Goal: Task Accomplishment & Management: Complete application form

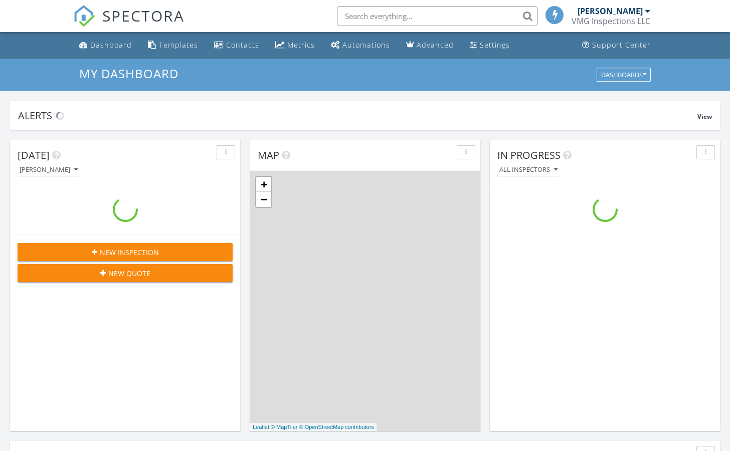
scroll to position [913, 731]
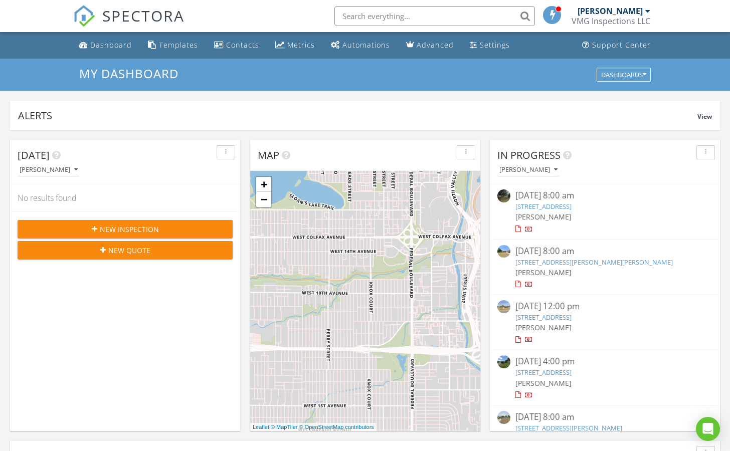
click at [106, 228] on span "New Inspection" at bounding box center [129, 229] width 59 height 11
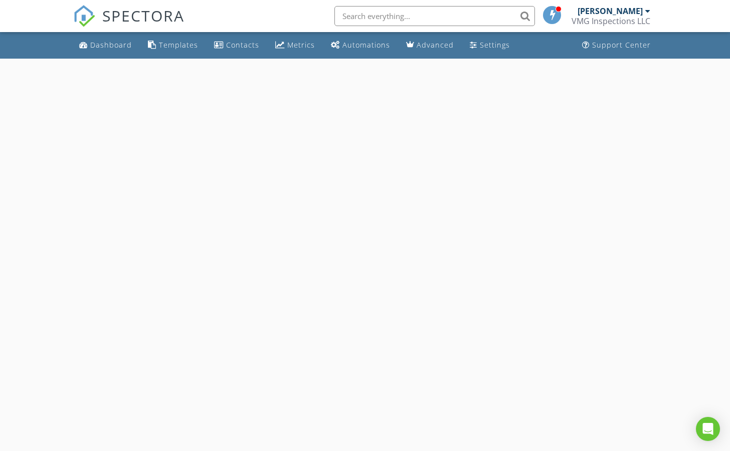
select select "7"
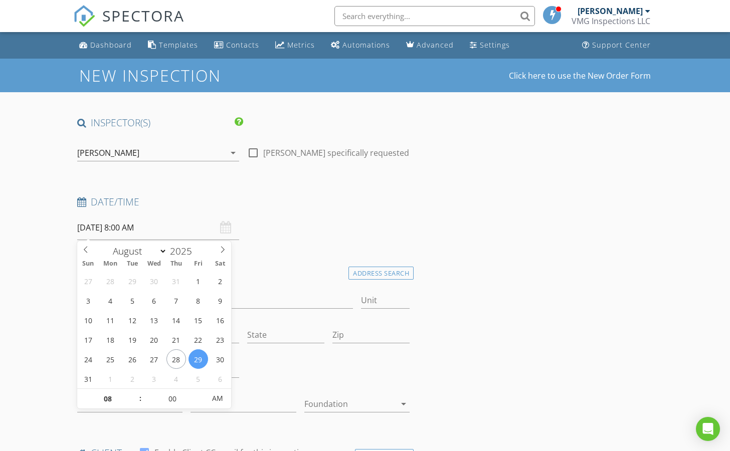
click at [120, 233] on input "[DATE] 8:00 AM" at bounding box center [158, 228] width 162 height 25
type input "08/28/2025 8:00 AM"
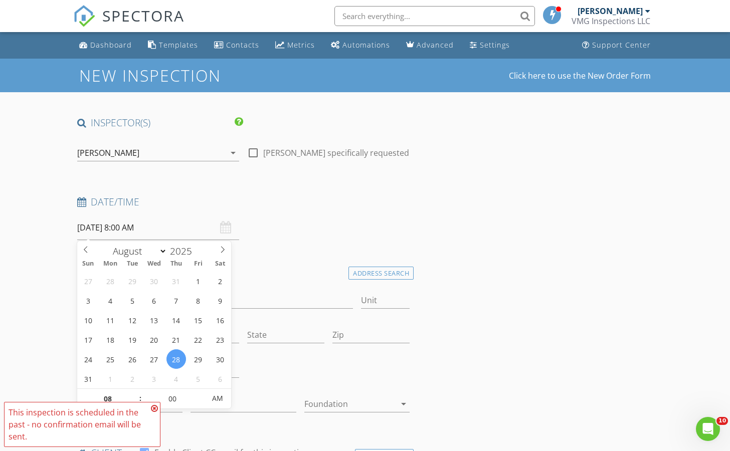
click at [156, 410] on icon at bounding box center [154, 409] width 7 height 8
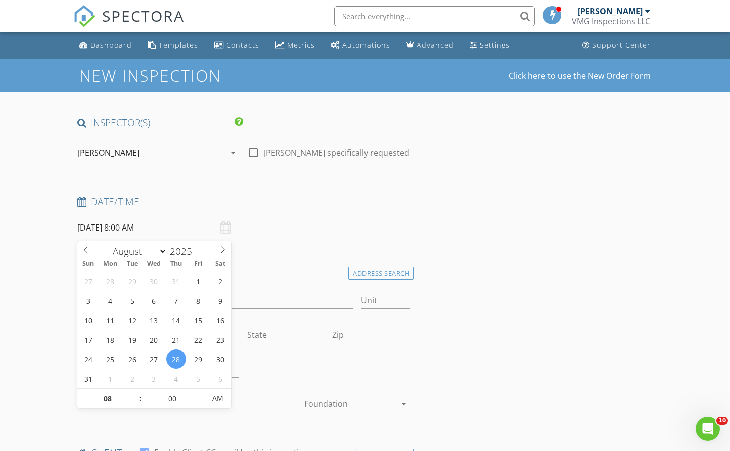
click at [137, 232] on input "08/28/2025 8:00 AM" at bounding box center [158, 228] width 162 height 25
click at [139, 394] on span ":" at bounding box center [140, 399] width 3 height 20
click at [139, 395] on span ":" at bounding box center [140, 399] width 3 height 20
type input "09"
type input "[DATE] 9:00 AM"
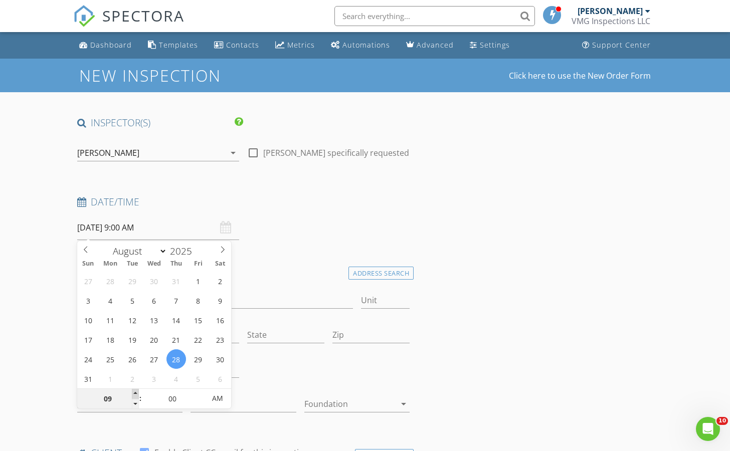
click at [138, 394] on span at bounding box center [135, 394] width 7 height 10
type input "10"
type input "08/28/2025 10:00 AM"
click at [138, 394] on span at bounding box center [135, 394] width 7 height 10
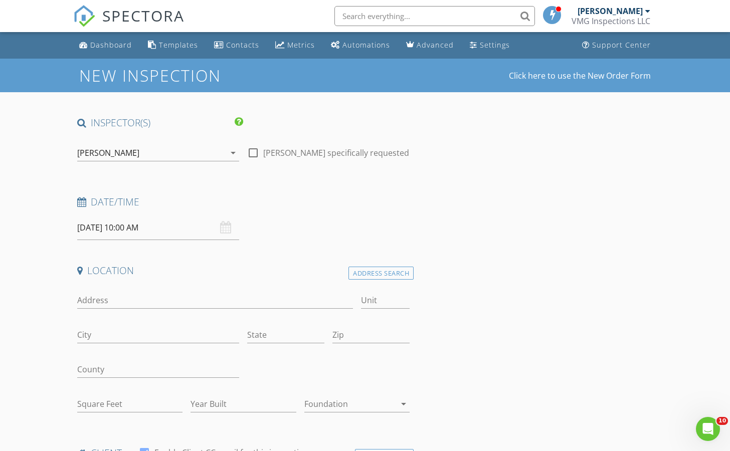
click at [142, 299] on input "Address" at bounding box center [215, 300] width 276 height 17
click at [96, 300] on input "Address" at bounding box center [215, 300] width 276 height 17
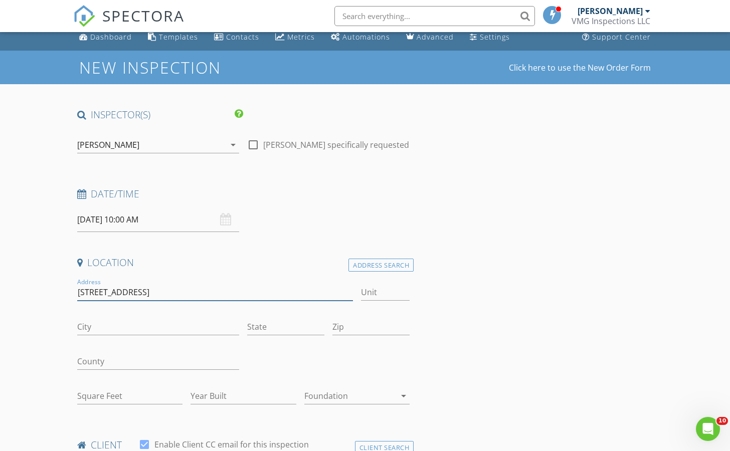
scroll to position [10, 0]
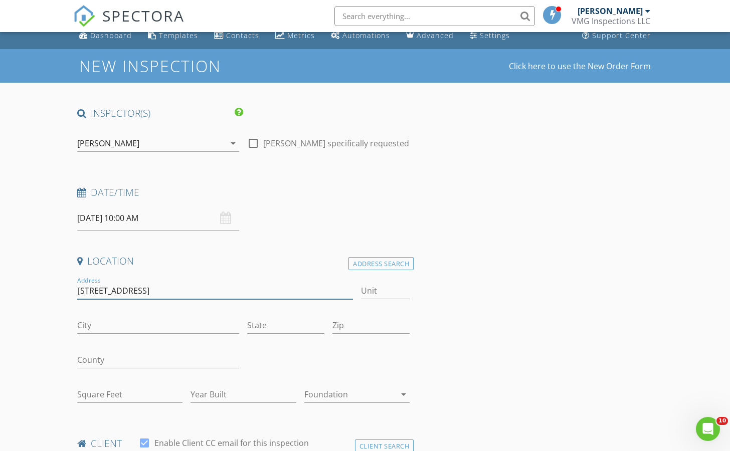
type input "4605 FRESHWIND AVE"
click at [226, 216] on div "08/28/2025 10:00 AM" at bounding box center [158, 218] width 162 height 25
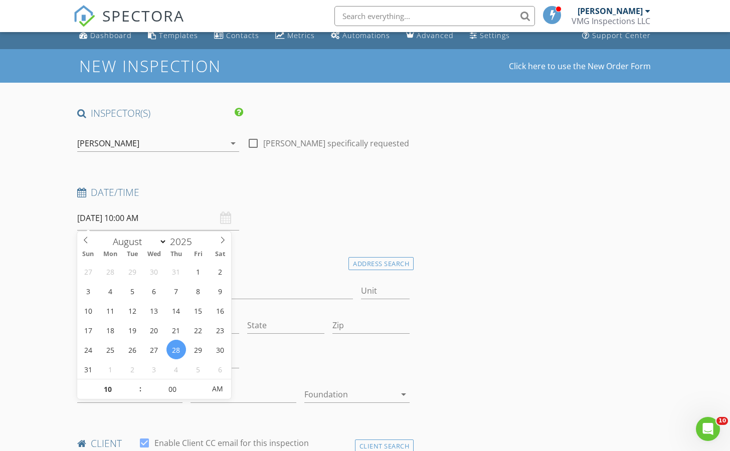
click at [132, 219] on input "08/28/2025 10:00 AM" at bounding box center [158, 218] width 162 height 25
type input "09"
type input "08/28/2025 9:00 AM"
click at [133, 391] on span at bounding box center [135, 395] width 7 height 10
type input "08"
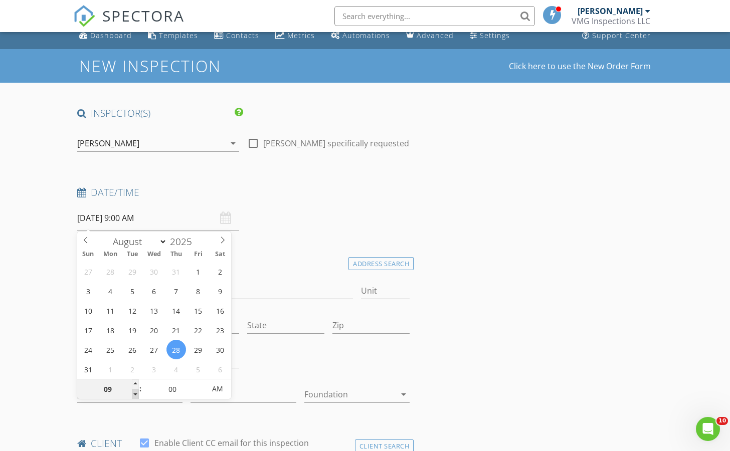
type input "08/28/2025 8:00 AM"
click at [133, 391] on span at bounding box center [135, 395] width 7 height 10
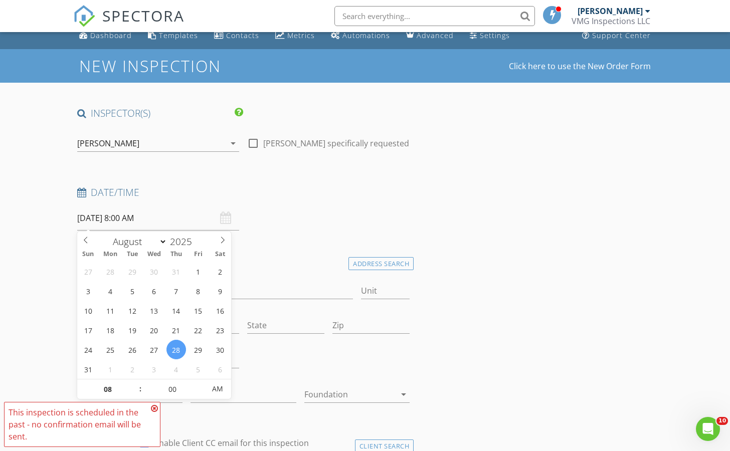
click at [155, 408] on icon at bounding box center [154, 409] width 7 height 8
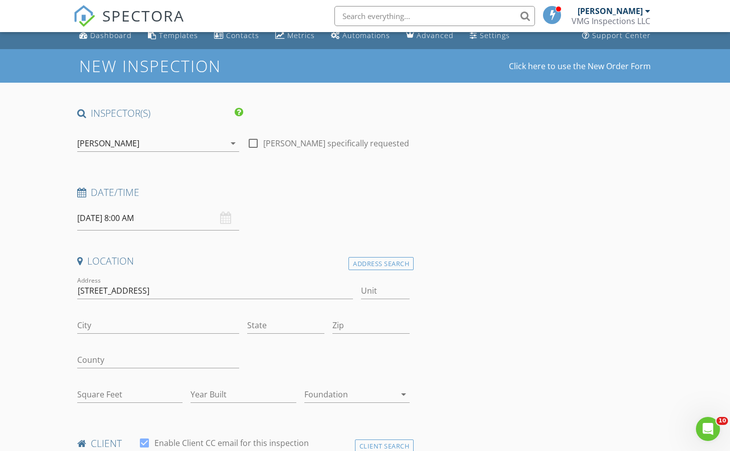
click at [347, 192] on h4 "Date/Time" at bounding box center [243, 192] width 332 height 13
click at [191, 293] on input "4605 FRESHWIND AVE" at bounding box center [215, 291] width 276 height 17
click at [365, 265] on div "Address Search" at bounding box center [380, 264] width 65 height 14
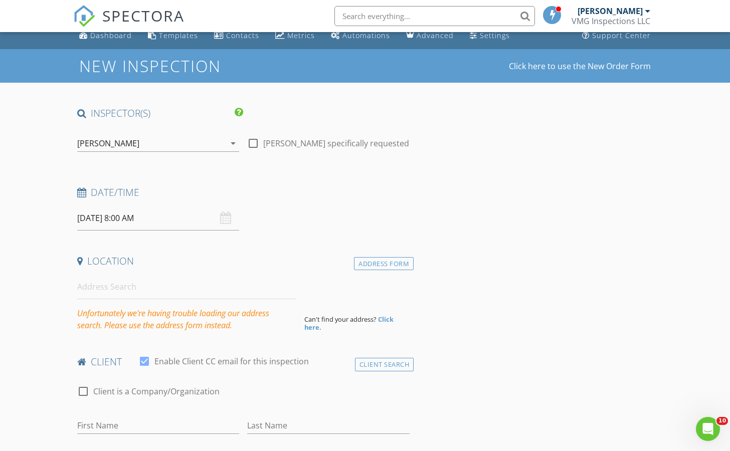
click at [148, 362] on div at bounding box center [144, 361] width 17 height 17
checkbox input "false"
click at [383, 260] on div "Address Form" at bounding box center [384, 264] width 60 height 14
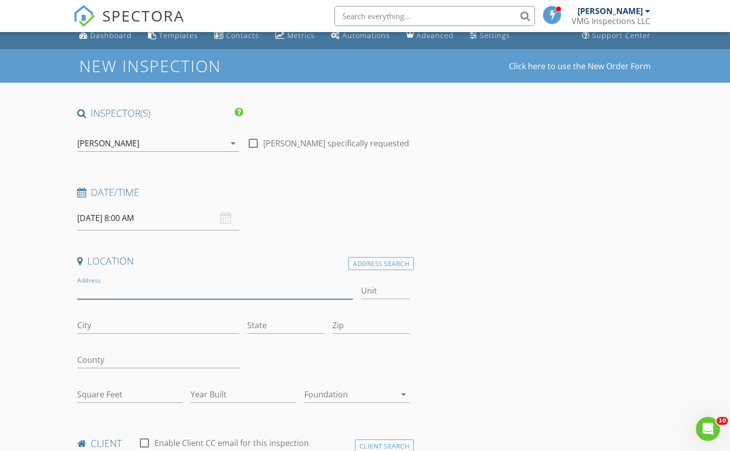
click at [99, 292] on input "Address" at bounding box center [215, 291] width 276 height 17
type input "4605 FRESHWIND AVE"
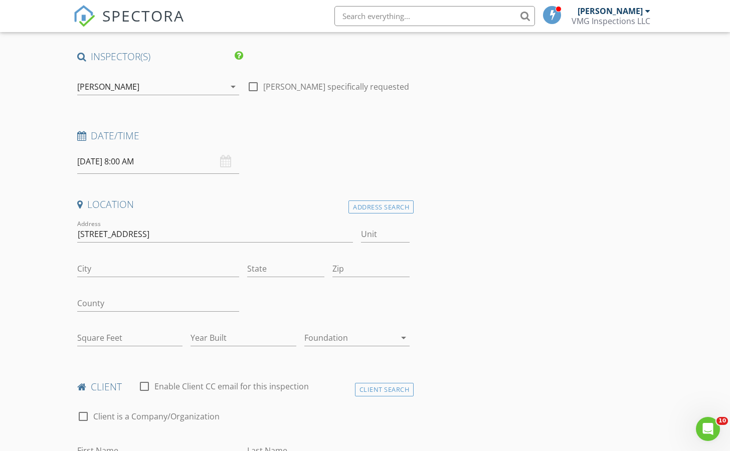
scroll to position [65, 0]
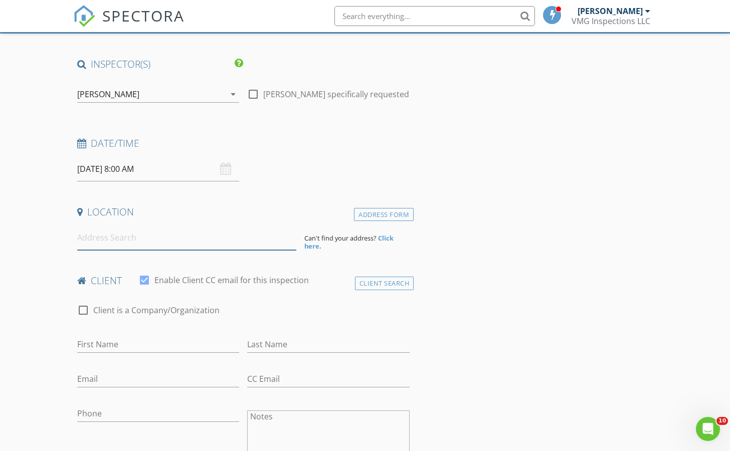
click at [118, 234] on input at bounding box center [186, 238] width 219 height 25
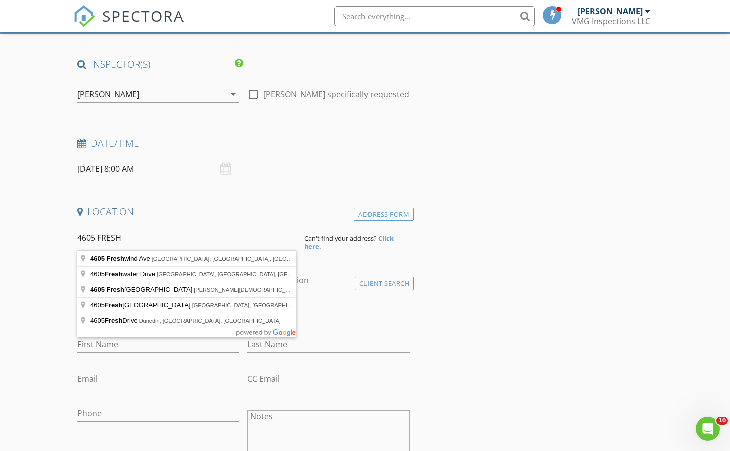
type input "[STREET_ADDRESS]"
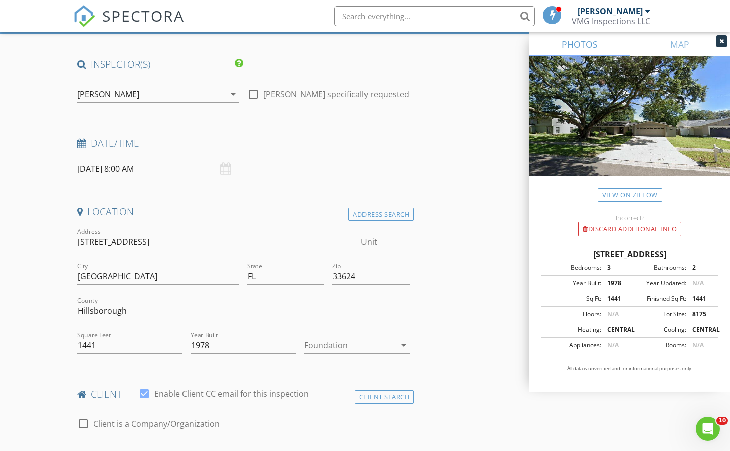
click at [143, 392] on div at bounding box center [144, 394] width 17 height 17
checkbox input "false"
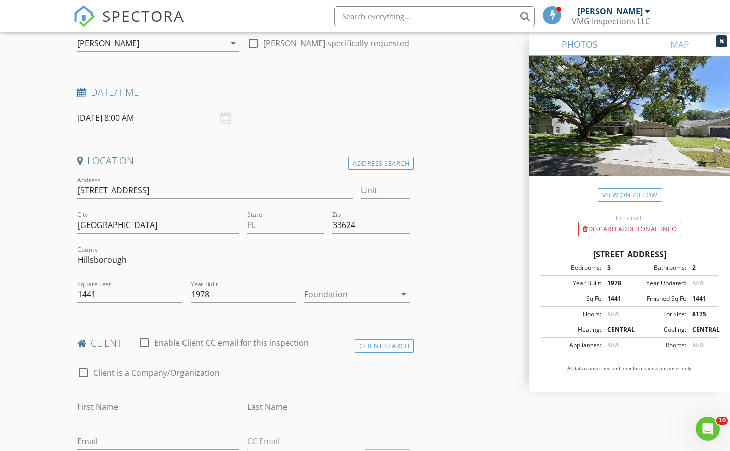
scroll to position [111, 0]
click at [403, 298] on icon "arrow_drop_down" at bounding box center [404, 293] width 12 height 12
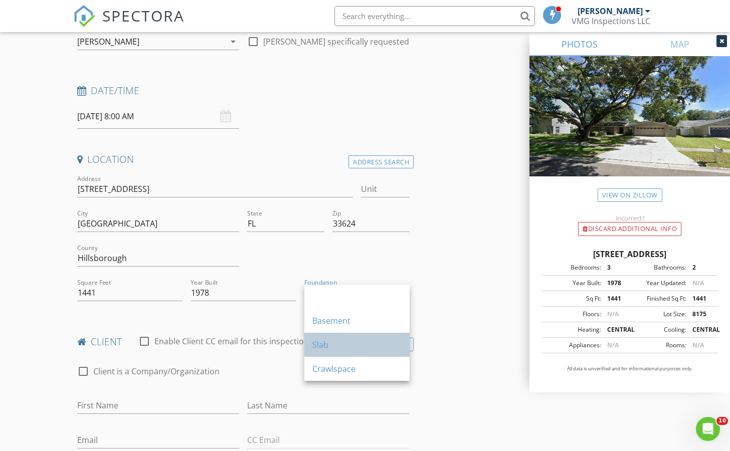
click at [362, 339] on div "Slab" at bounding box center [356, 345] width 89 height 12
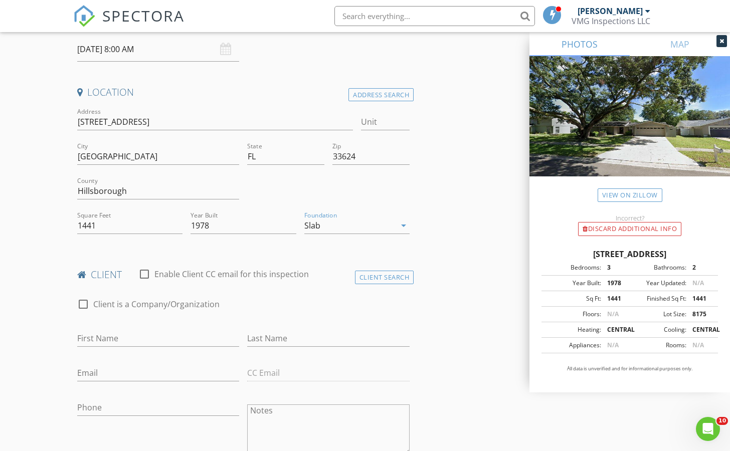
scroll to position [184, 0]
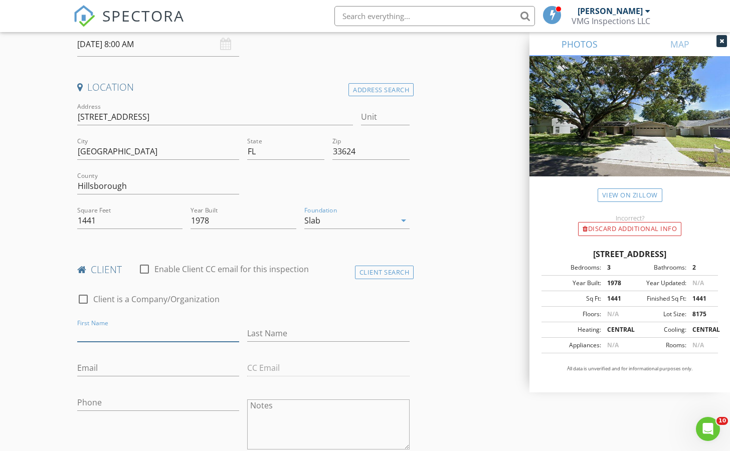
click at [139, 334] on input "First Name" at bounding box center [158, 333] width 162 height 17
type input "B"
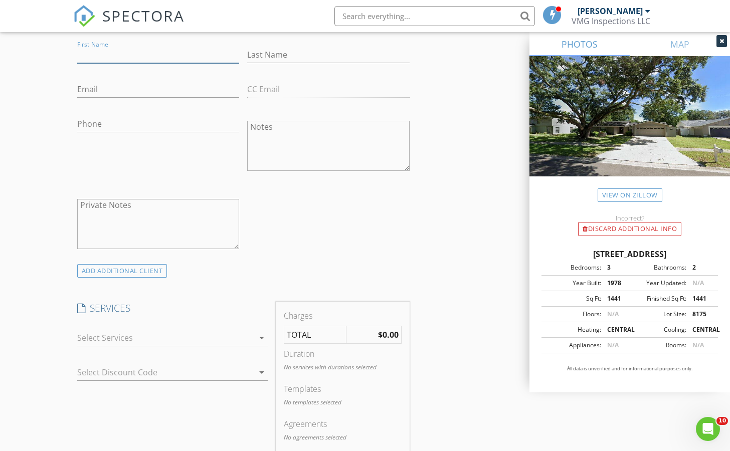
scroll to position [464, 0]
click at [260, 336] on icon "arrow_drop_down" at bounding box center [262, 336] width 12 height 12
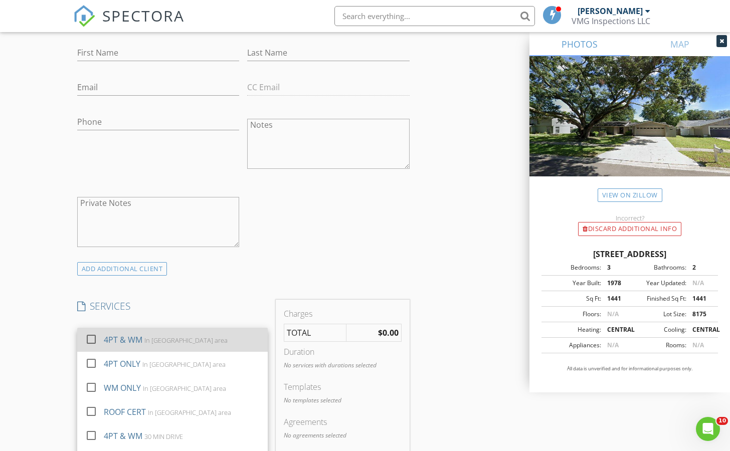
click at [136, 339] on div "4PT & WM" at bounding box center [123, 340] width 39 height 12
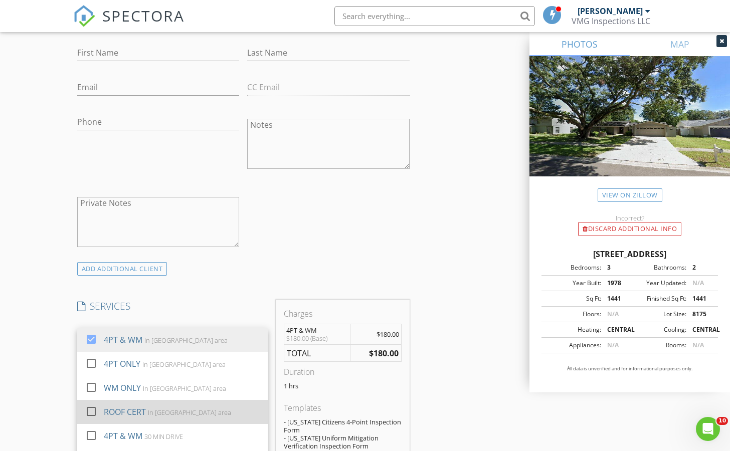
click at [90, 410] on div at bounding box center [91, 411] width 17 height 17
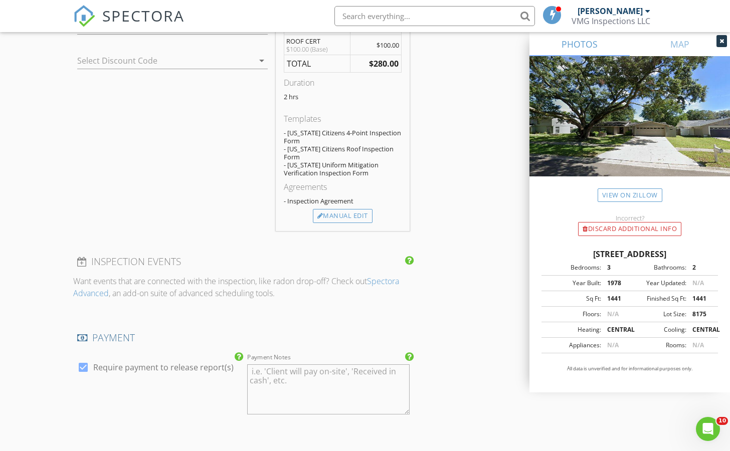
scroll to position [780, 0]
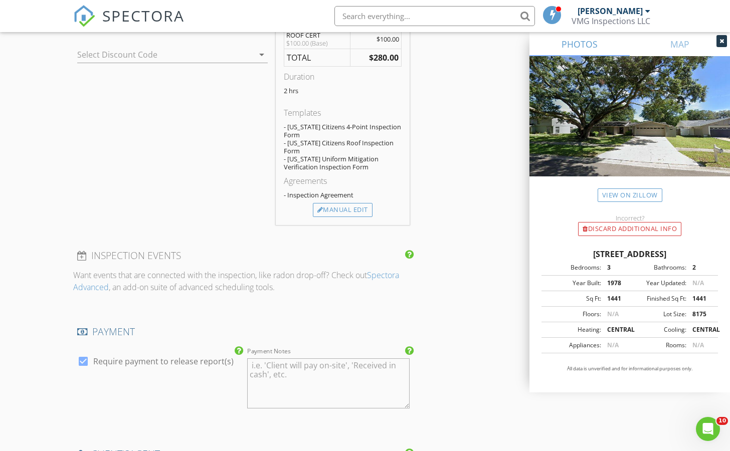
click at [84, 353] on div at bounding box center [83, 361] width 17 height 17
checkbox input "false"
click at [321, 360] on textarea "Payment Notes" at bounding box center [328, 384] width 162 height 50
click at [291, 366] on textarea "Payment Notes" at bounding box center [328, 384] width 162 height 50
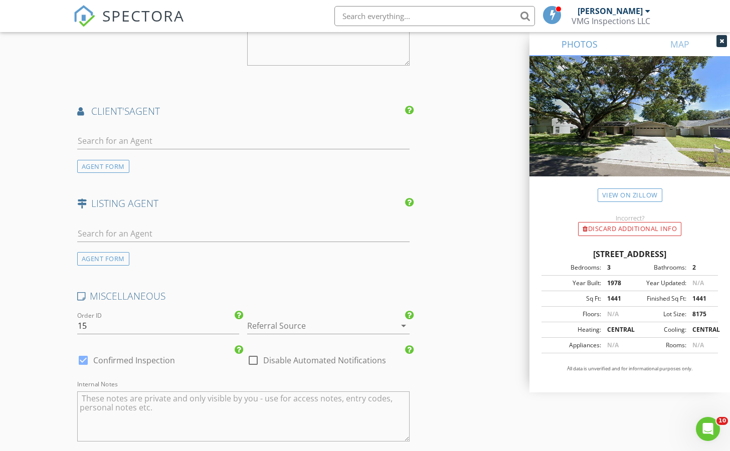
scroll to position [1124, 0]
type textarea "PAY BY [PERSON_NAME]"
click at [82, 353] on div at bounding box center [83, 359] width 17 height 17
checkbox input "false"
checkbox input "true"
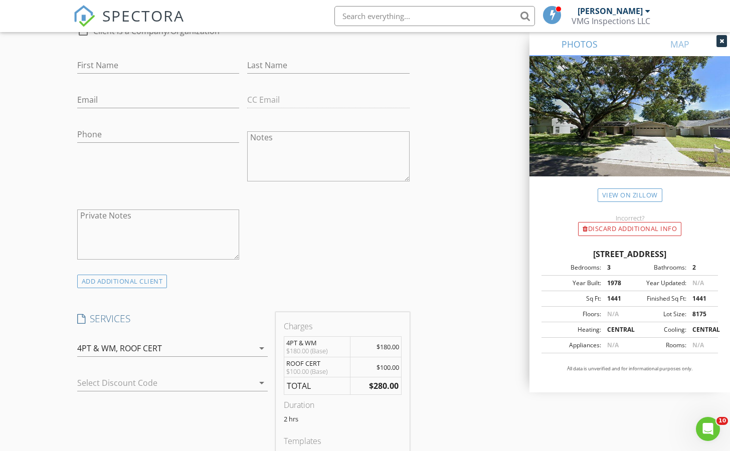
scroll to position [449, 0]
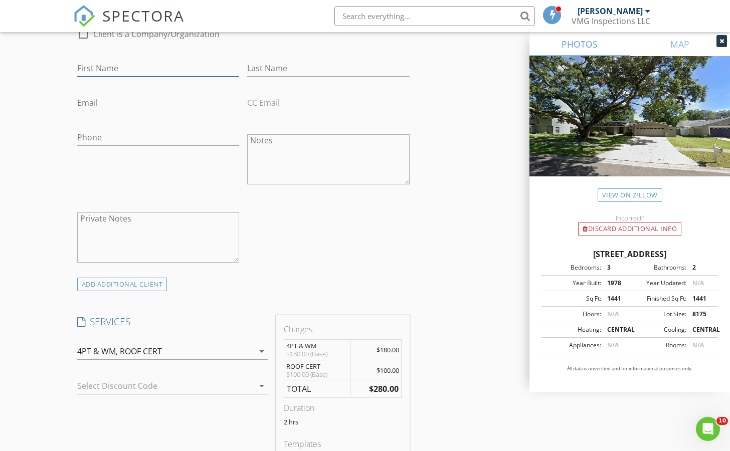
click at [134, 67] on input "First Name" at bounding box center [158, 68] width 162 height 17
type input "[PERSON_NAME]"
click at [283, 73] on input "Last Name" at bounding box center [328, 68] width 162 height 17
type input "[PERSON_NAME]"
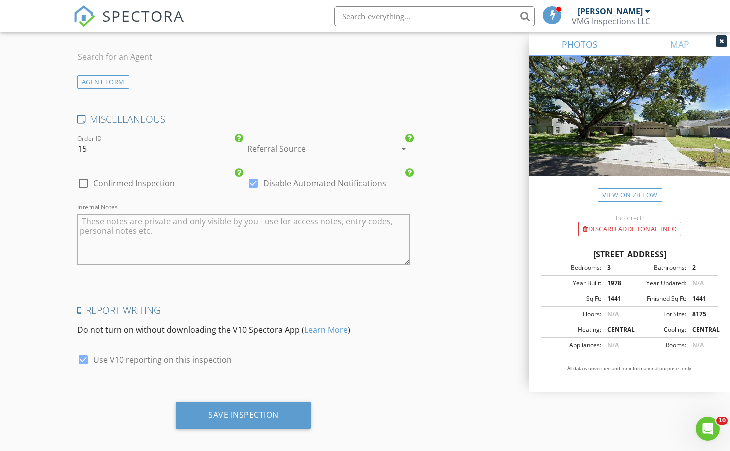
scroll to position [1302, 0]
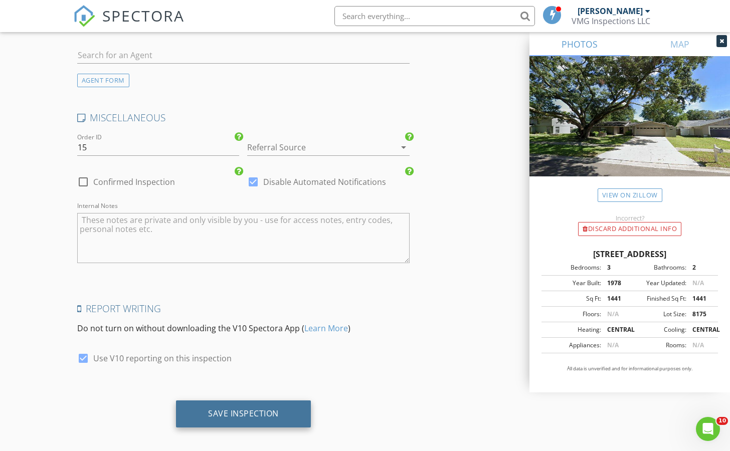
click at [267, 409] on div "Save Inspection" at bounding box center [243, 414] width 71 height 10
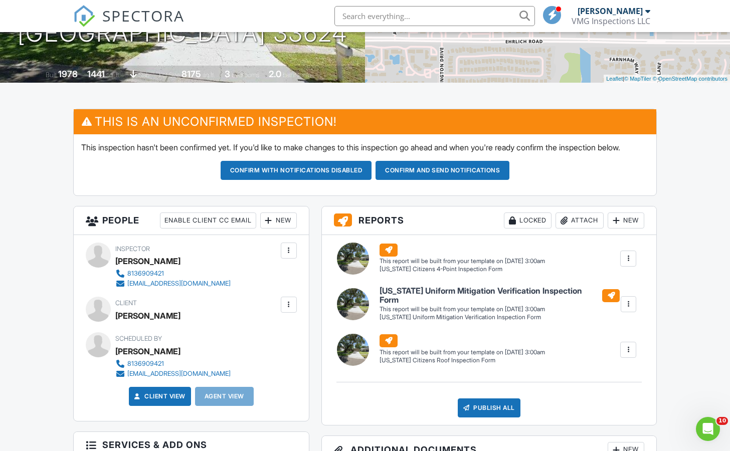
scroll to position [207, 0]
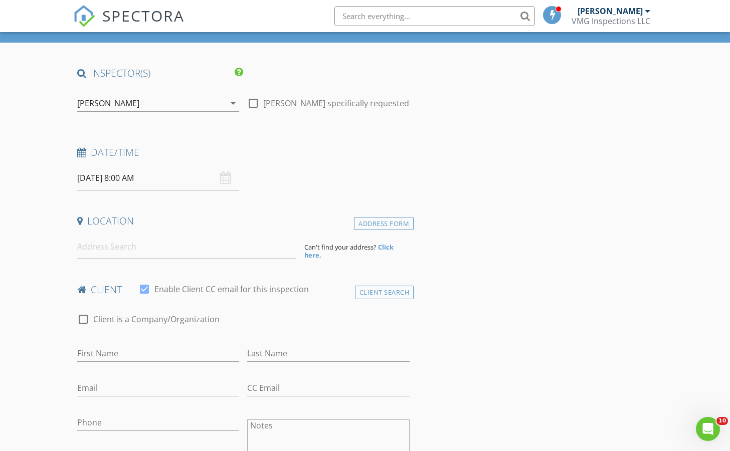
scroll to position [52, 0]
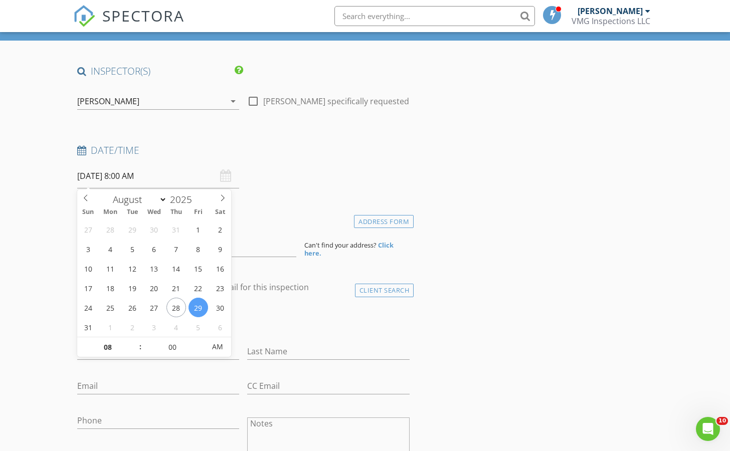
click at [128, 183] on input "[DATE] 8:00 AM" at bounding box center [158, 176] width 162 height 25
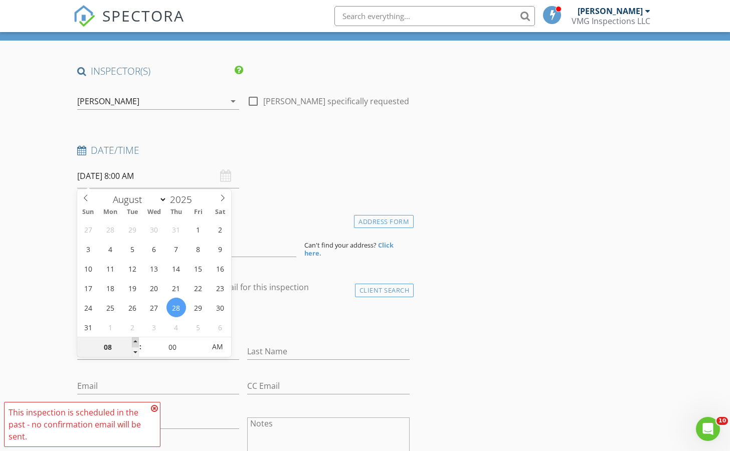
type input "[DATE] 9:00 AM"
type input "09"
click at [136, 342] on span at bounding box center [135, 342] width 7 height 10
click at [341, 320] on div "check_box_outline_blank Client is a Company/Organization" at bounding box center [243, 322] width 332 height 26
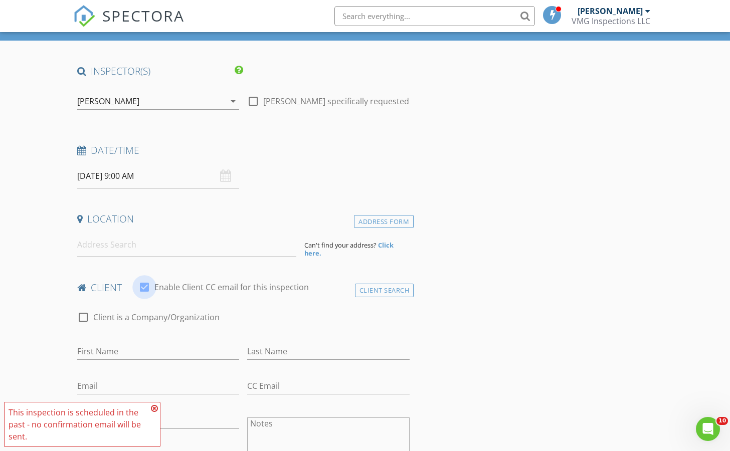
click at [147, 287] on div at bounding box center [144, 287] width 17 height 17
checkbox input "false"
click at [160, 351] on input "First Name" at bounding box center [158, 351] width 162 height 17
click at [103, 239] on input at bounding box center [186, 245] width 219 height 25
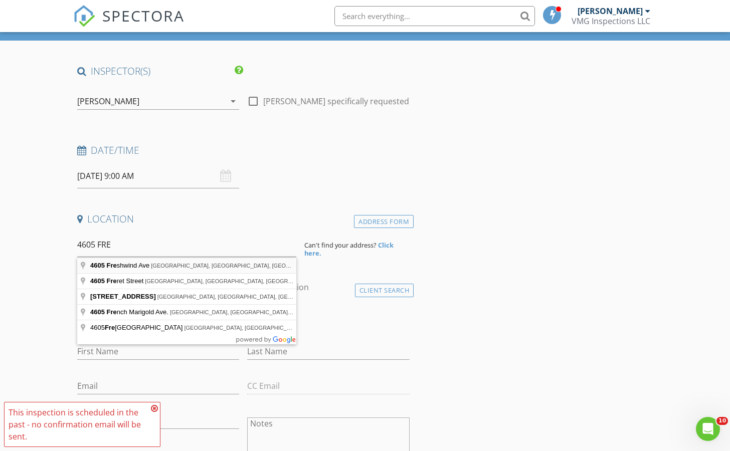
type input "[STREET_ADDRESS]"
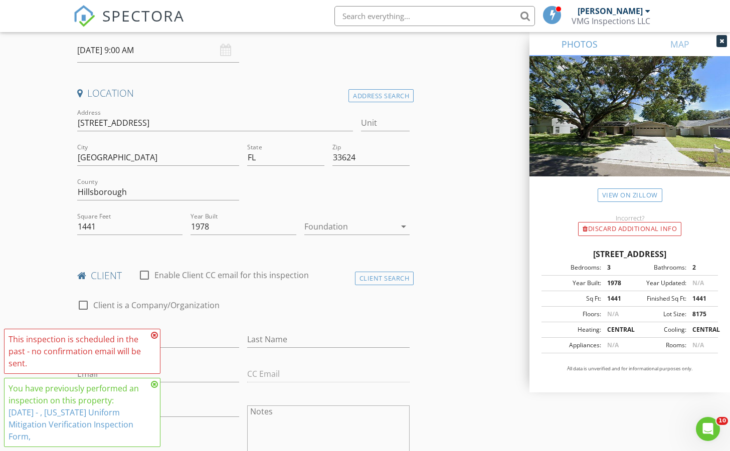
scroll to position [180, 0]
click at [154, 336] on icon at bounding box center [154, 335] width 7 height 8
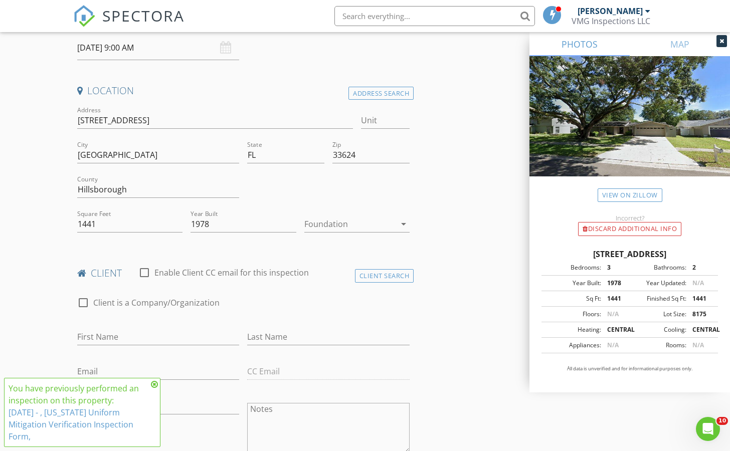
click at [156, 384] on icon at bounding box center [154, 385] width 7 height 8
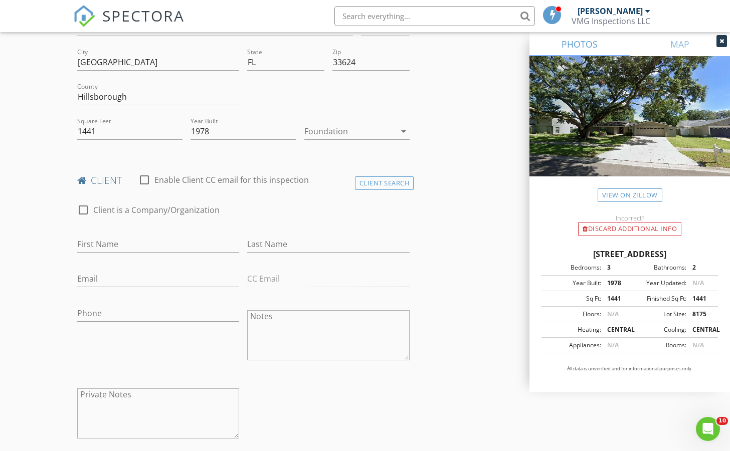
scroll to position [274, 0]
click at [131, 243] on input "First Name" at bounding box center [158, 243] width 162 height 17
type input "[PERSON_NAME]"
click at [279, 239] on input "Last Name" at bounding box center [328, 243] width 162 height 17
type input "[PERSON_NAME]"
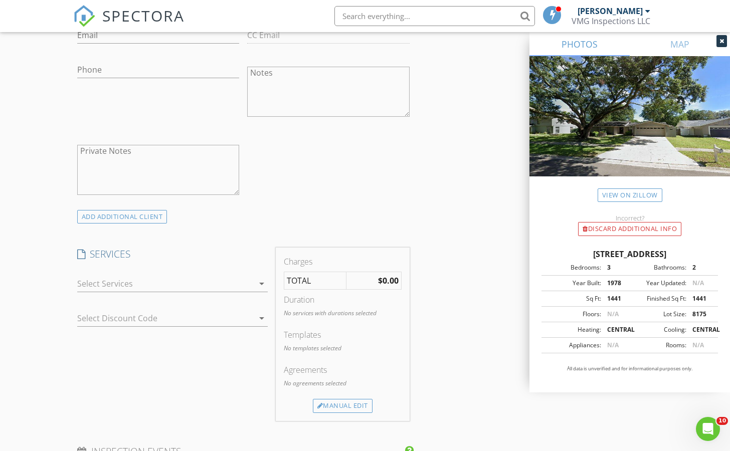
scroll to position [538, 0]
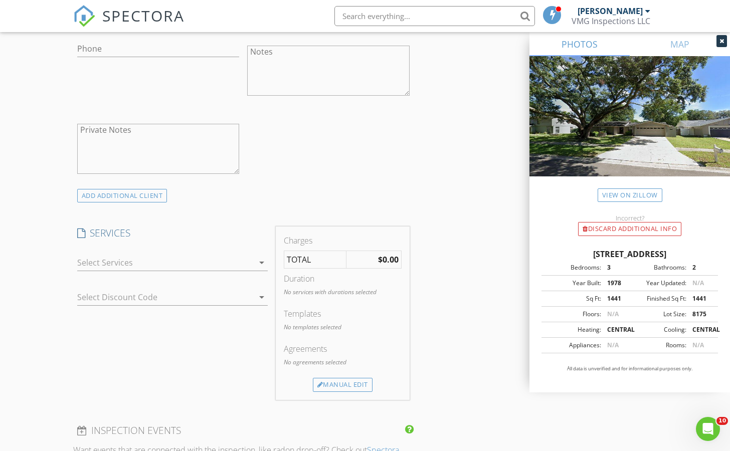
click at [261, 263] on icon "arrow_drop_down" at bounding box center [262, 263] width 12 height 12
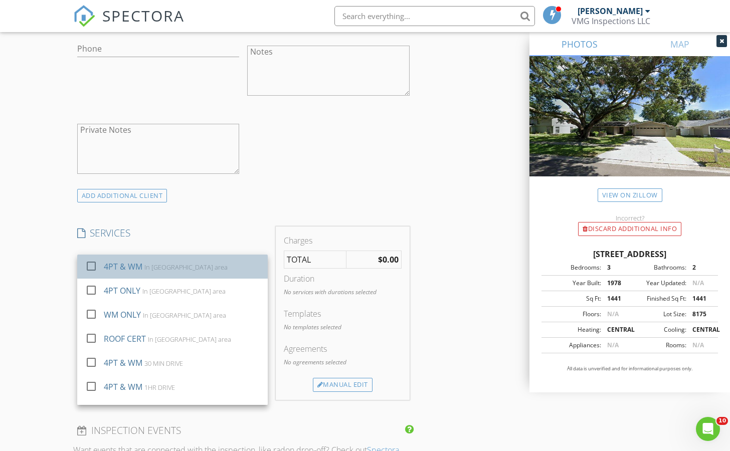
click at [158, 268] on div "In [GEOGRAPHIC_DATA] area" at bounding box center [185, 267] width 83 height 8
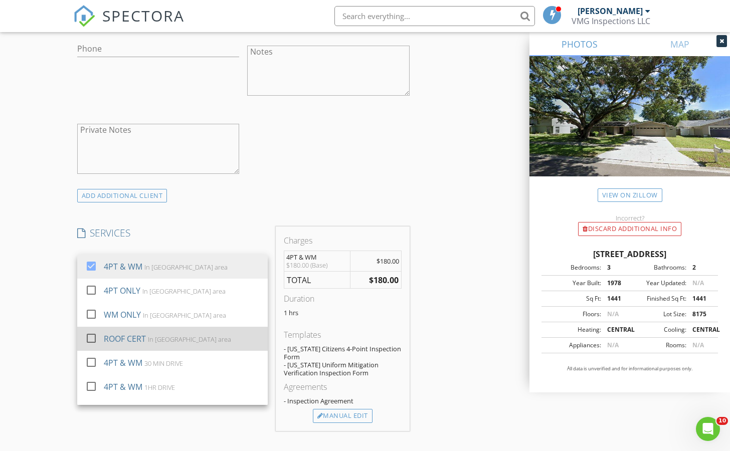
click at [91, 339] on div at bounding box center [91, 338] width 17 height 17
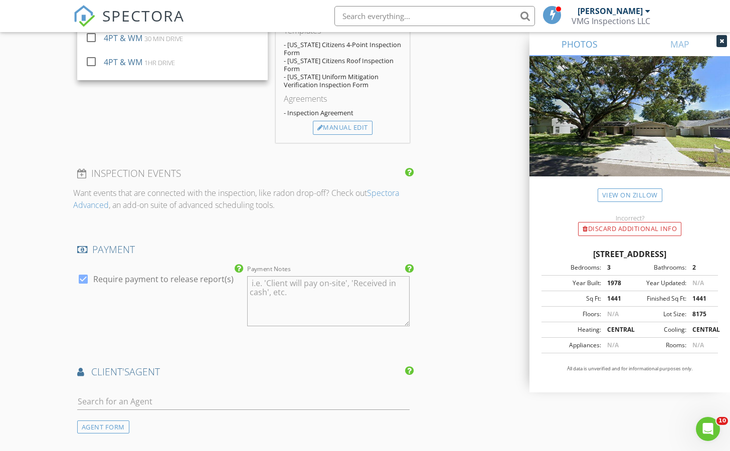
scroll to position [873, 0]
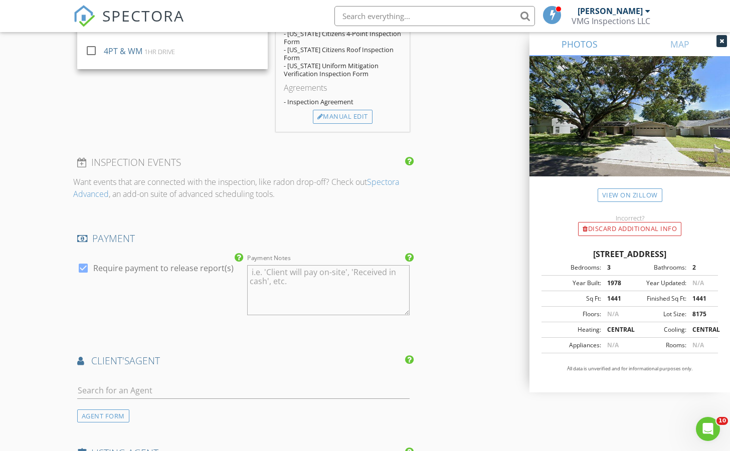
click at [82, 261] on div at bounding box center [83, 268] width 17 height 17
checkbox input "false"
click at [288, 272] on textarea "Payment Notes" at bounding box center [328, 290] width 162 height 50
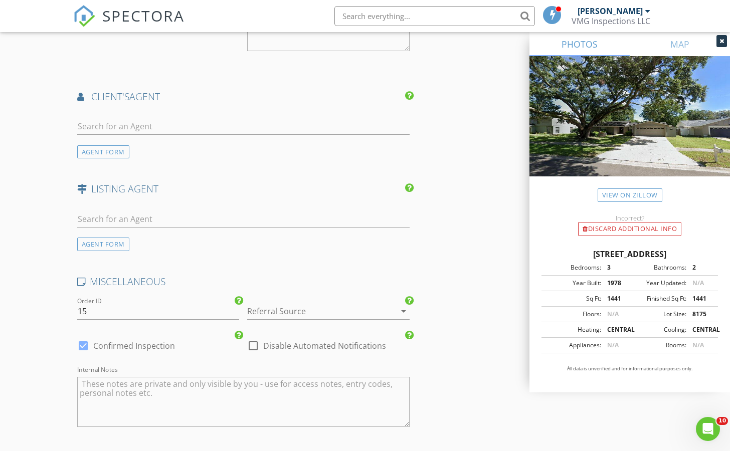
scroll to position [1141, 0]
type textarea "PAY BY ZRLLE"
click at [84, 334] on div at bounding box center [83, 342] width 17 height 17
checkbox input "false"
checkbox input "true"
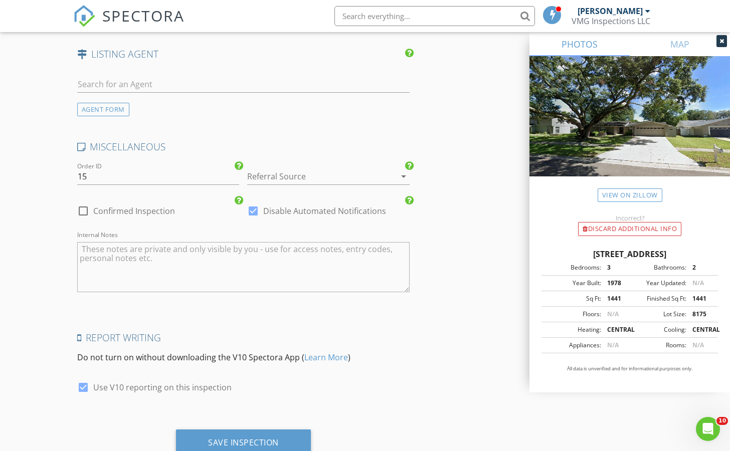
scroll to position [1302, 0]
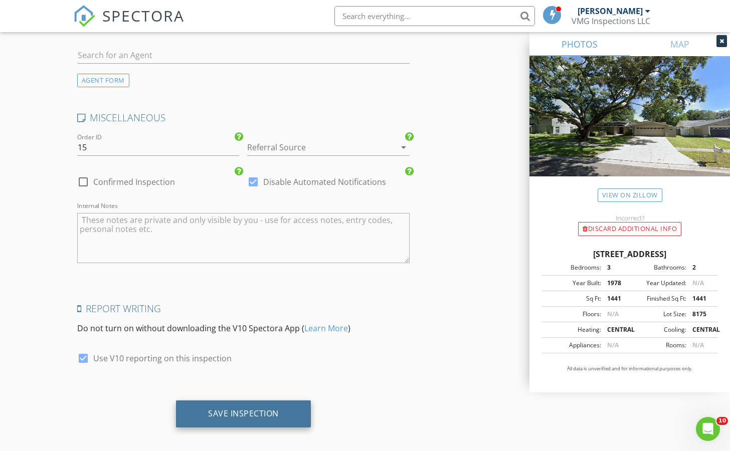
click at [264, 409] on div "Save Inspection" at bounding box center [243, 414] width 71 height 10
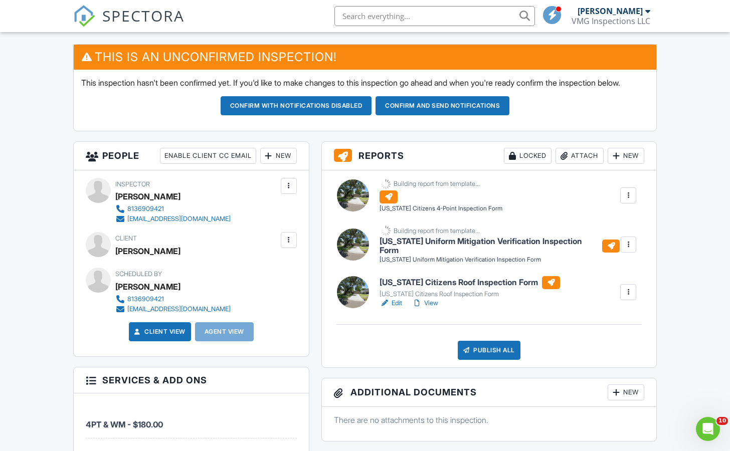
scroll to position [254, 0]
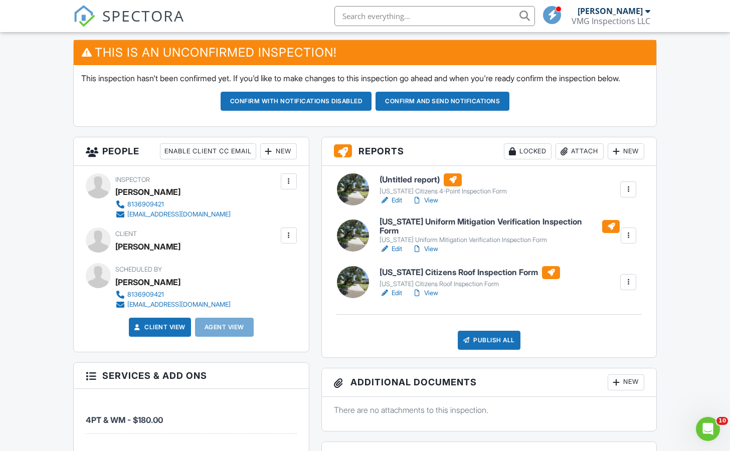
click at [394, 206] on link "Edit" at bounding box center [391, 201] width 23 height 10
